Goal: Find specific page/section: Find specific page/section

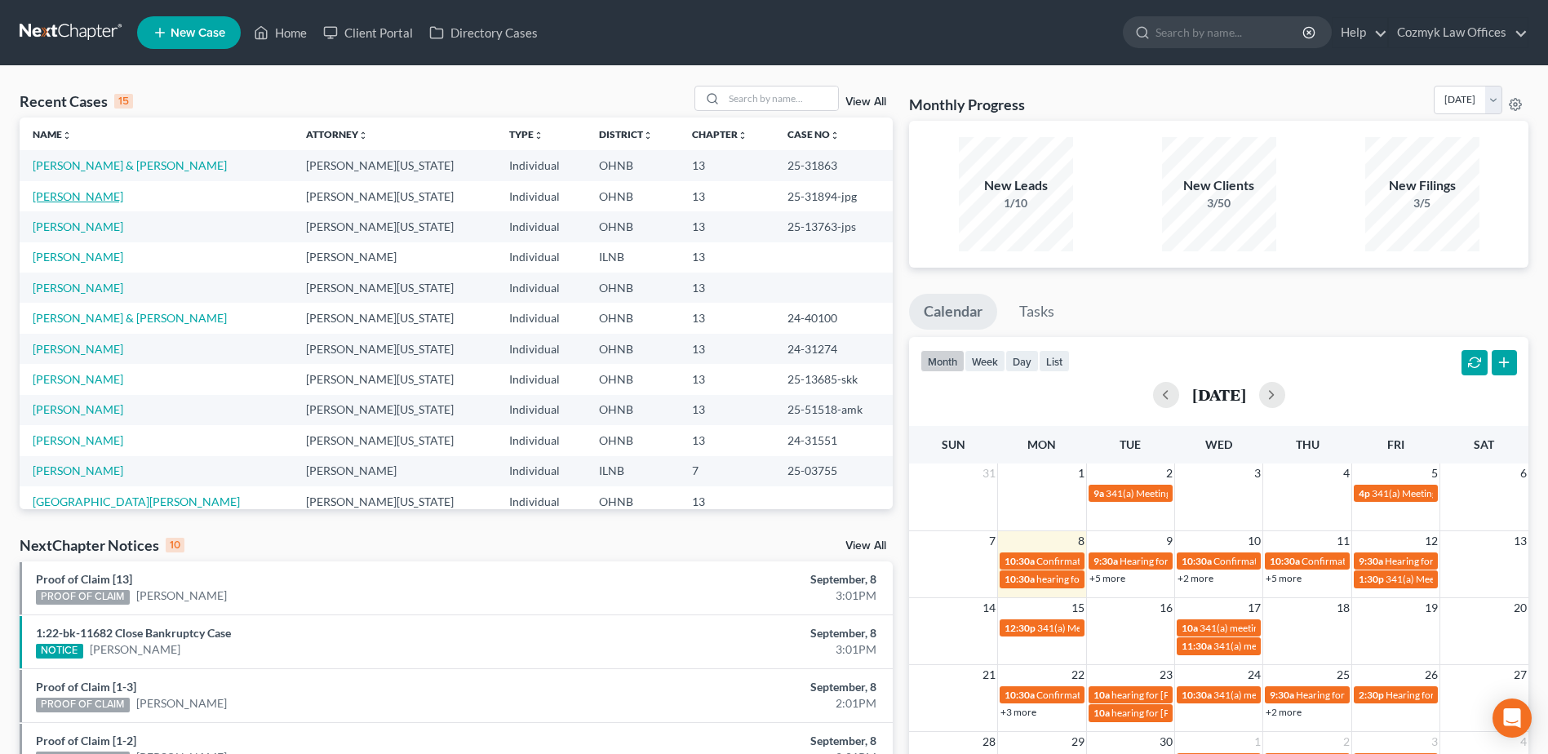
click at [87, 191] on link "[PERSON_NAME]" at bounding box center [78, 196] width 91 height 14
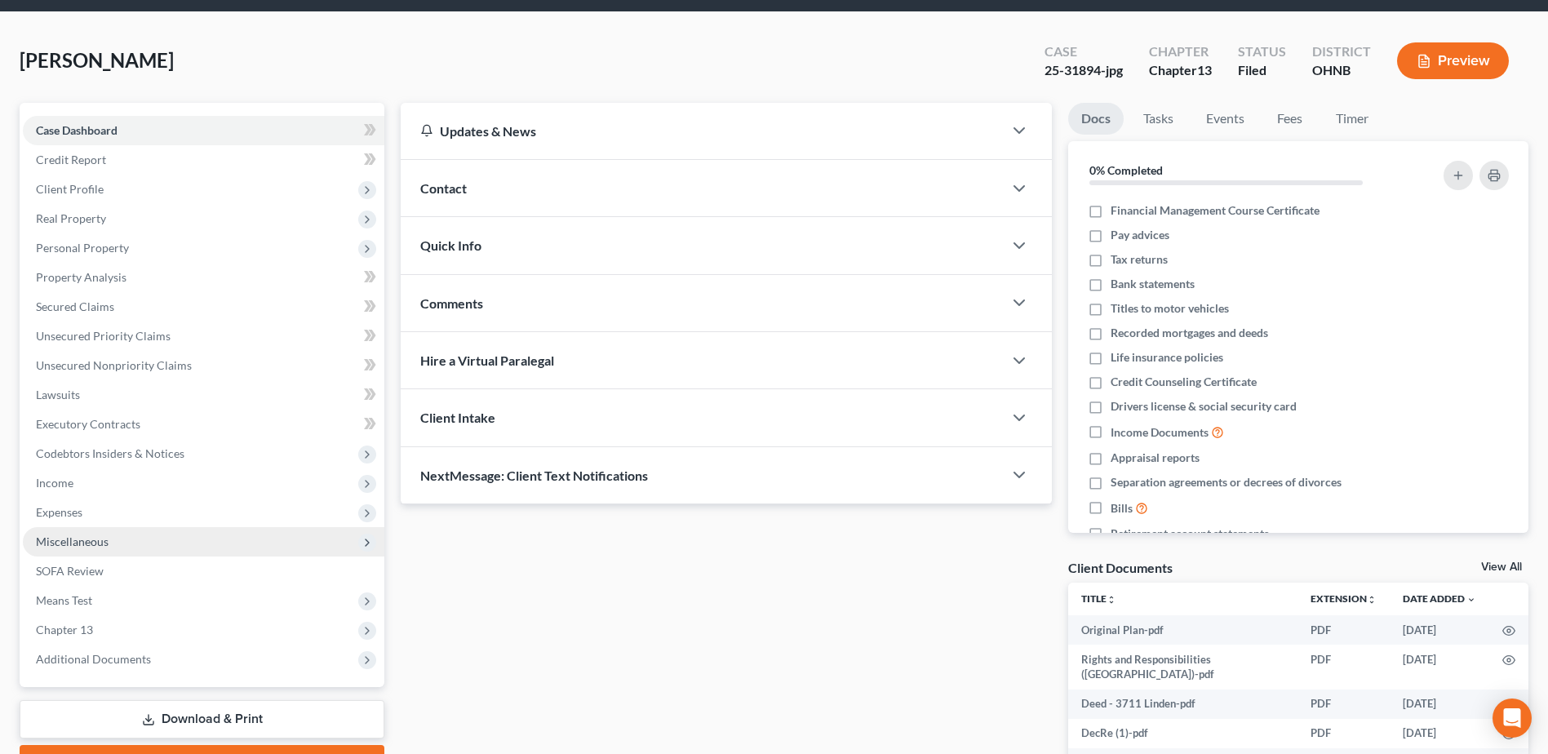
scroll to position [163, 0]
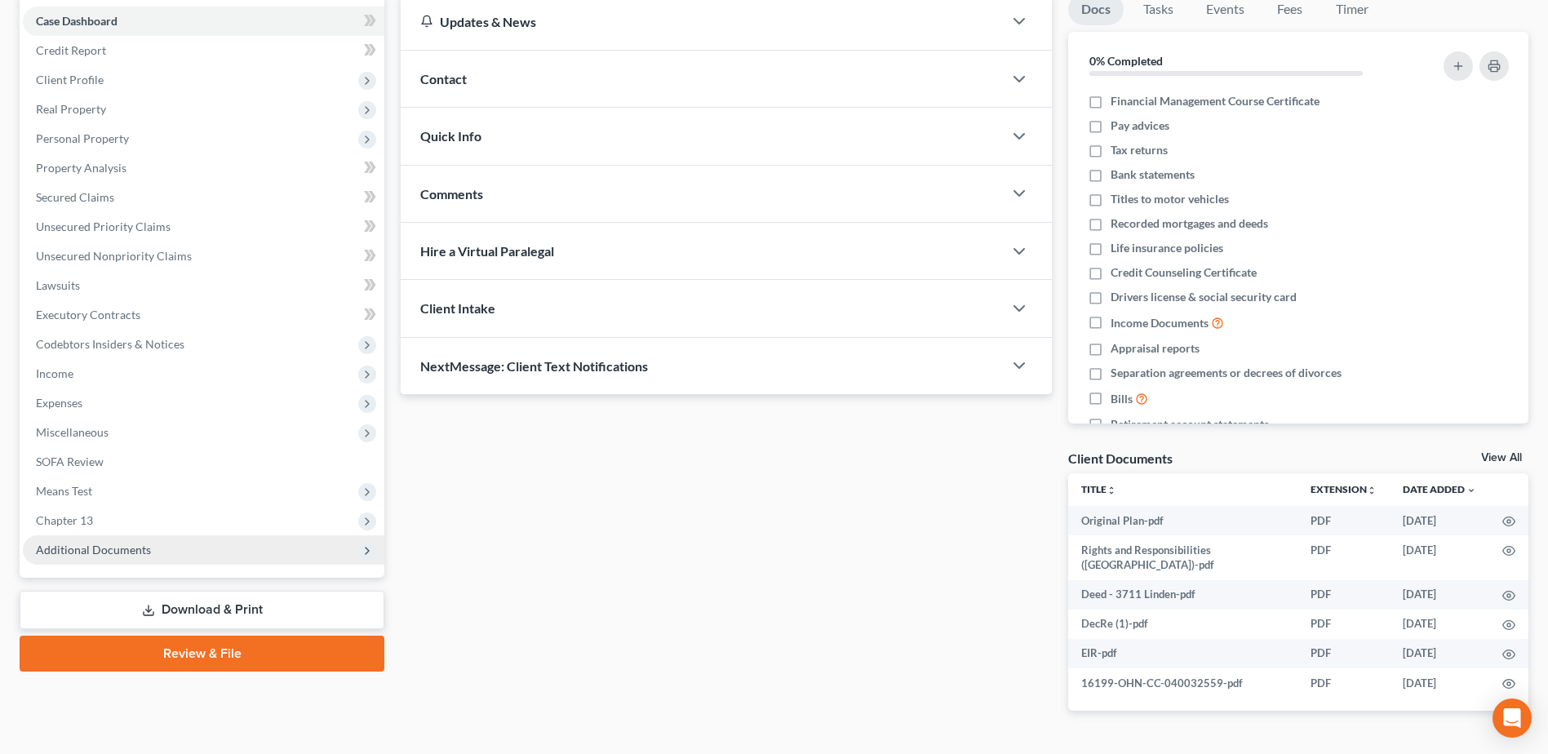
click at [242, 547] on span "Additional Documents" at bounding box center [204, 549] width 362 height 29
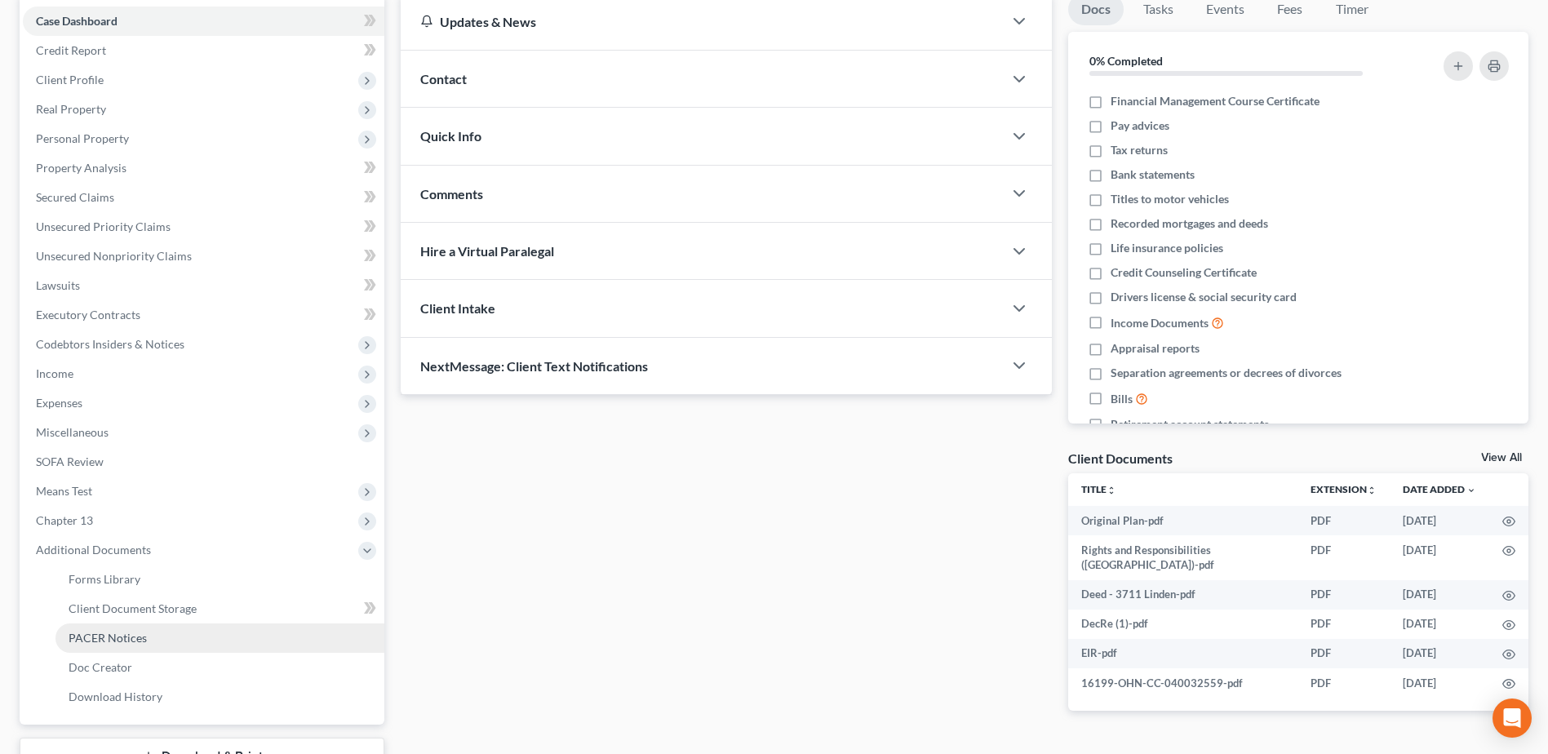
click at [199, 627] on link "PACER Notices" at bounding box center [220, 638] width 329 height 29
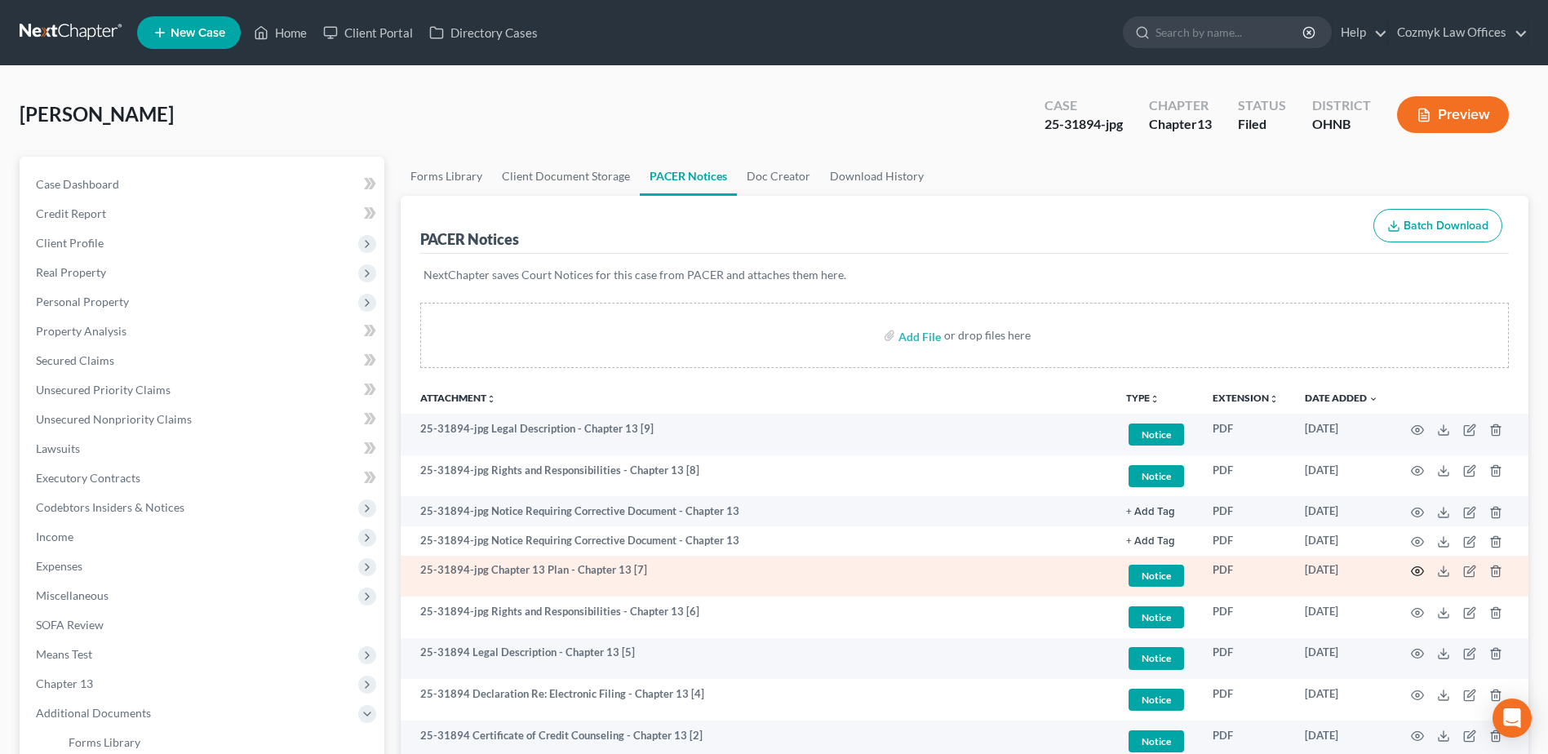
click at [1417, 570] on circle "button" at bounding box center [1417, 571] width 3 height 3
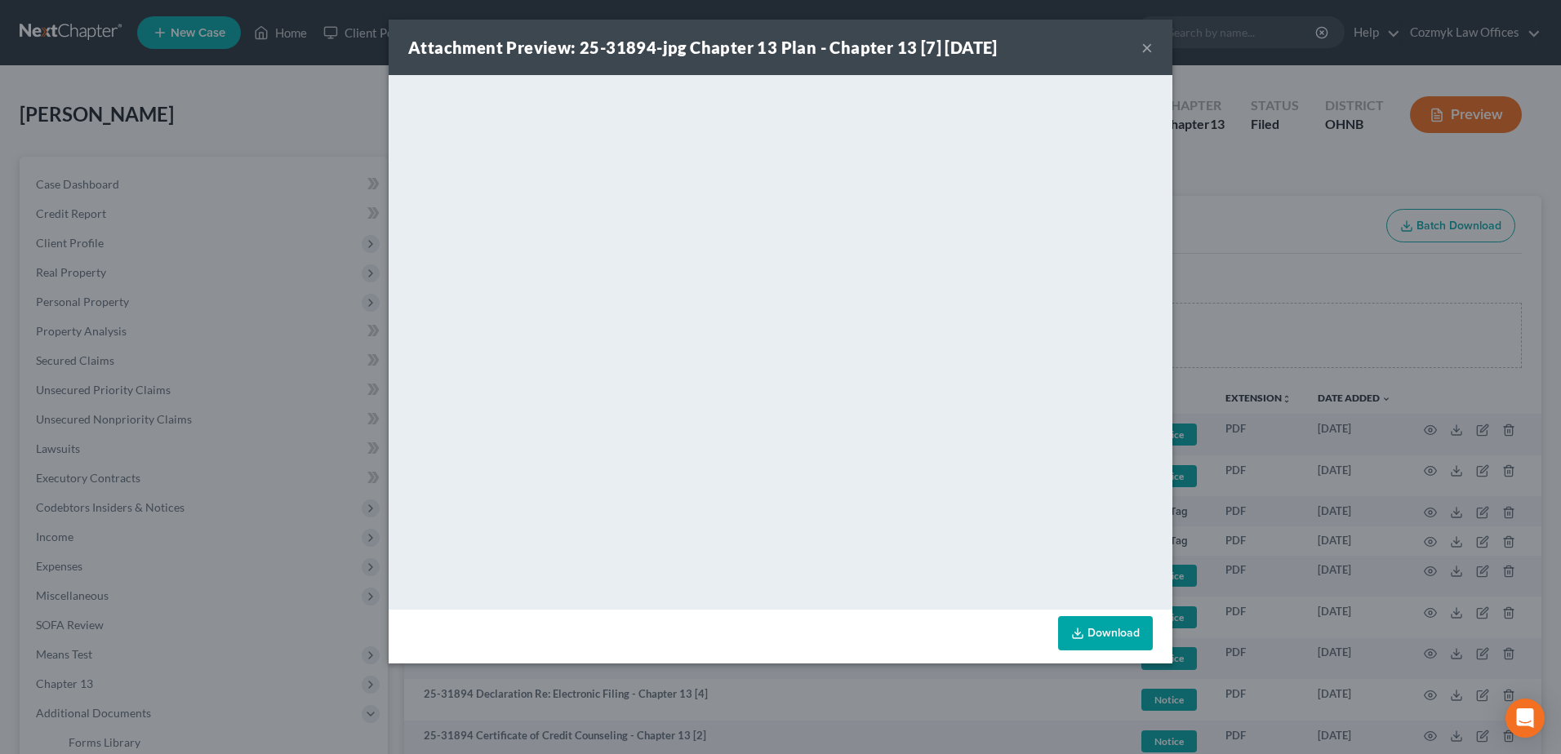
click at [1143, 47] on button "×" at bounding box center [1146, 48] width 11 height 20
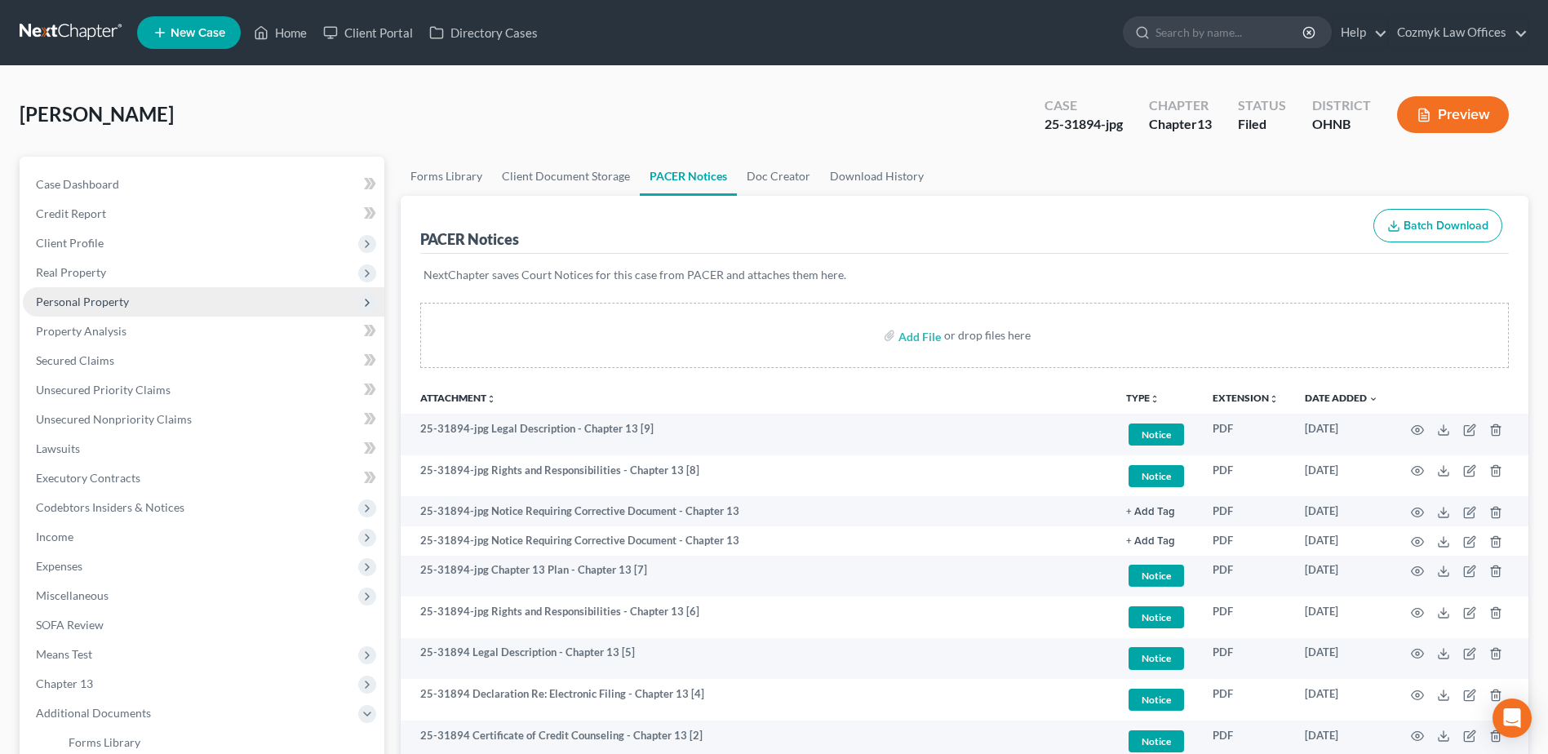
click at [189, 296] on span "Personal Property" at bounding box center [204, 301] width 362 height 29
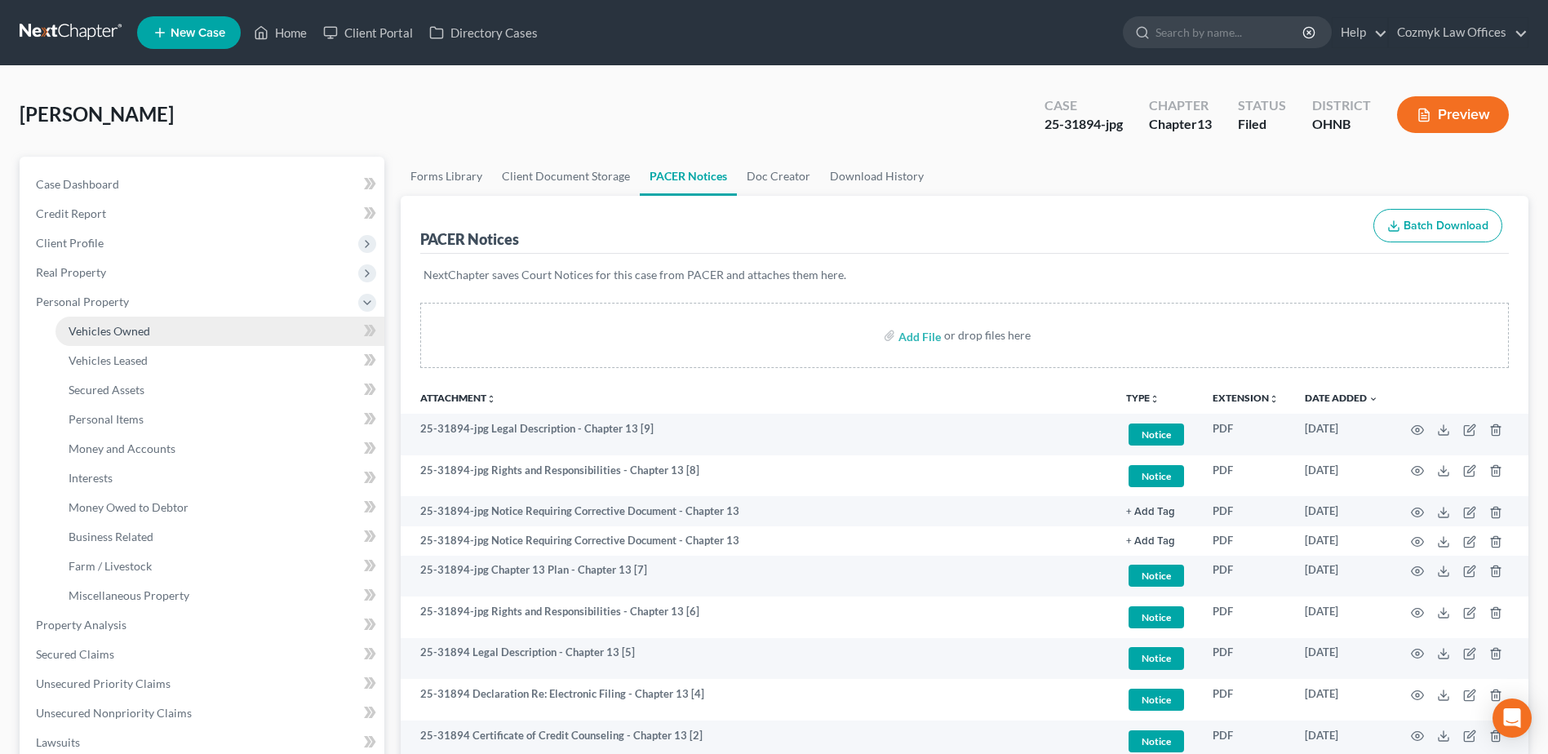
click at [184, 322] on link "Vehicles Owned" at bounding box center [220, 331] width 329 height 29
